Goal: Information Seeking & Learning: Find specific page/section

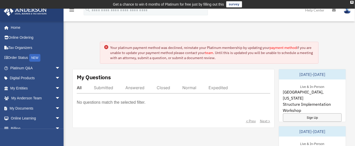
scroll to position [74, 0]
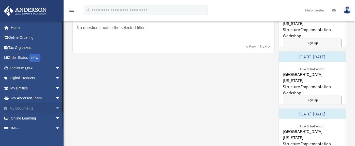
click at [55, 108] on span "arrow_drop_down" at bounding box center [60, 108] width 10 height 10
click at [22, 120] on link "Box" at bounding box center [37, 118] width 61 height 10
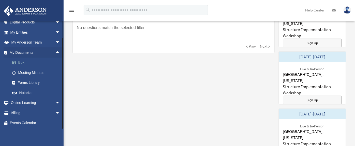
scroll to position [55, 0]
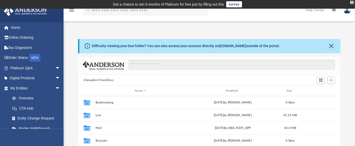
scroll to position [7, 0]
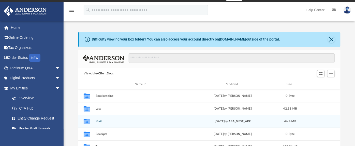
click at [102, 121] on button "Mail" at bounding box center [141, 120] width 90 height 3
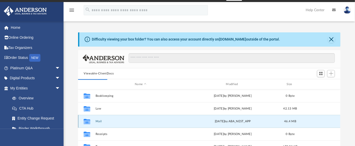
click at [102, 121] on button "Mail" at bounding box center [141, 120] width 90 height 3
click at [98, 120] on button "Mail" at bounding box center [141, 120] width 90 height 3
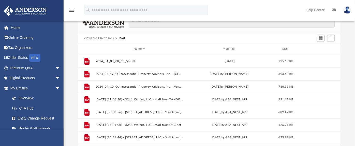
scroll to position [138, 0]
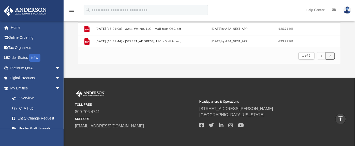
click at [329, 56] on button "submit" at bounding box center [330, 55] width 9 height 7
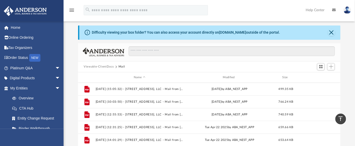
scroll to position [13, 0]
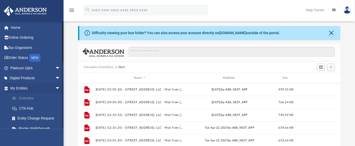
click at [31, 96] on link "Overview" at bounding box center [37, 98] width 61 height 10
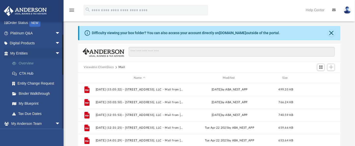
scroll to position [35, 0]
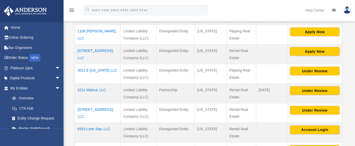
scroll to position [154, 0]
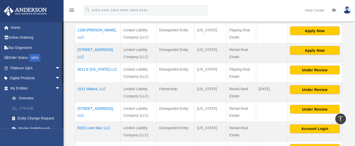
click at [35, 107] on link "CTA Hub" at bounding box center [37, 108] width 61 height 10
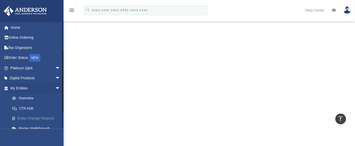
scroll to position [48, 0]
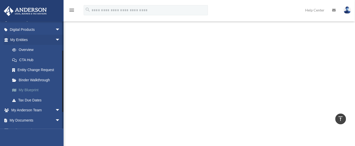
click at [37, 90] on link "My Blueprint" at bounding box center [37, 90] width 61 height 10
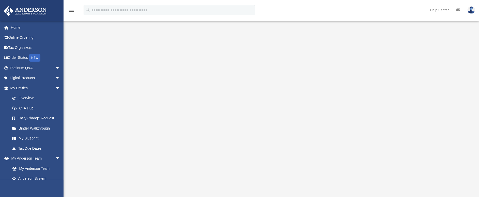
scroll to position [30, 0]
drag, startPoint x: 804, startPoint y: 5, endPoint x: 63, endPoint y: 95, distance: 747.1
click at [63, 95] on div at bounding box center [62, 64] width 1 height 87
click at [36, 145] on link "Tax Due Dates" at bounding box center [37, 148] width 61 height 10
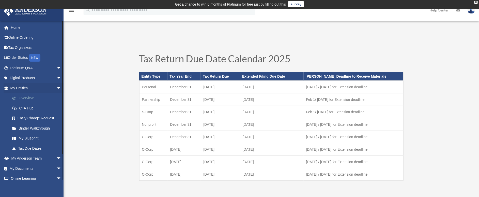
click at [30, 100] on link "Overview" at bounding box center [38, 98] width 62 height 10
click at [33, 134] on link "My Blueprint" at bounding box center [38, 138] width 62 height 10
click at [31, 99] on link "Overview" at bounding box center [38, 98] width 62 height 10
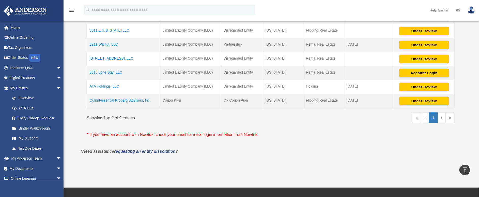
scroll to position [99, 0]
